Goal: Navigation & Orientation: Understand site structure

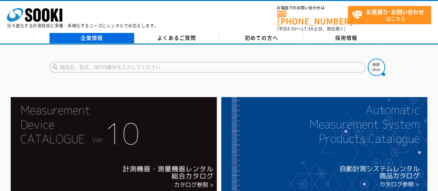
click at [112, 33] on link "企業情報" at bounding box center [92, 38] width 85 height 10
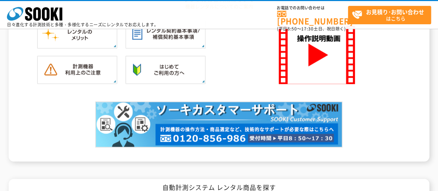
scroll to position [728, 0]
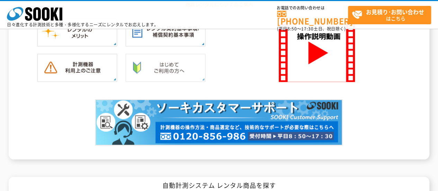
click at [169, 61] on img at bounding box center [165, 68] width 80 height 28
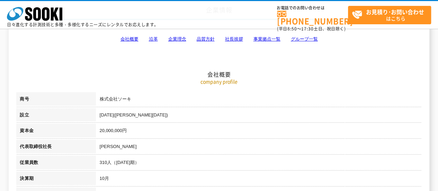
scroll to position [69, 0]
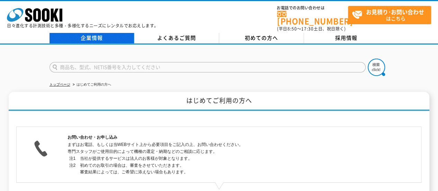
click at [96, 34] on link "企業情報" at bounding box center [92, 38] width 85 height 10
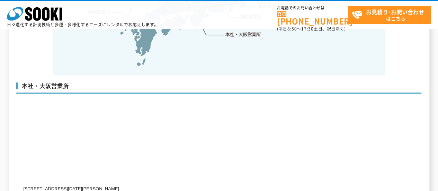
scroll to position [1698, 0]
